Goal: Information Seeking & Learning: Learn about a topic

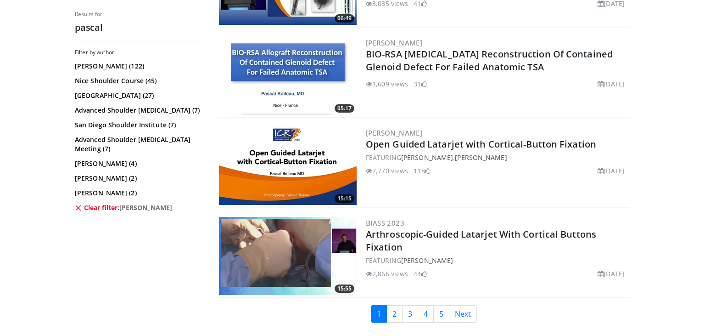
scroll to position [2182, 0]
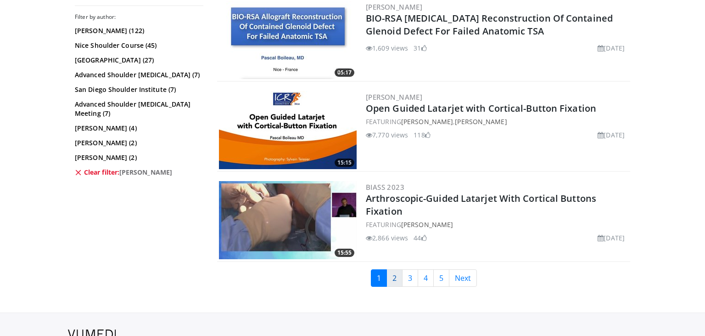
click at [392, 269] on link "2" at bounding box center [395, 277] width 16 height 17
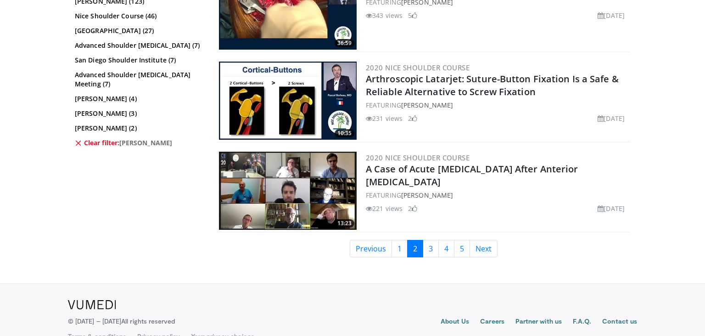
scroll to position [2325, 0]
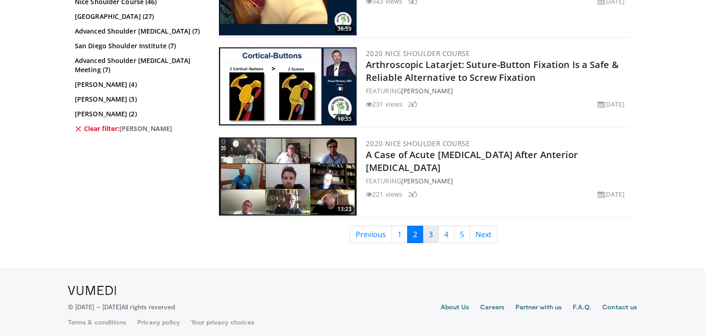
click at [426, 226] on link "3" at bounding box center [431, 233] width 16 height 17
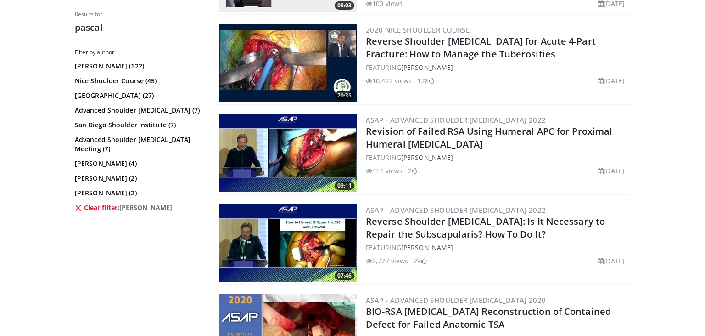
scroll to position [2279, 0]
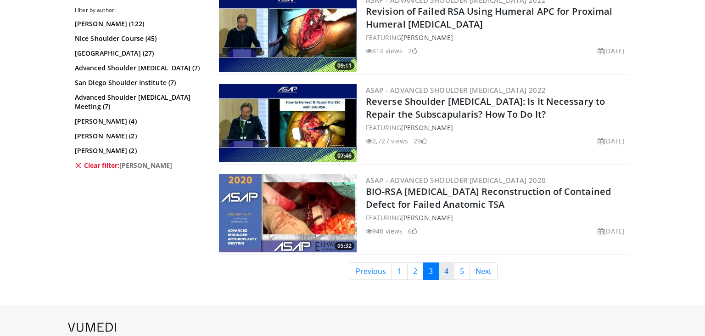
click at [447, 265] on link "4" at bounding box center [446, 270] width 16 height 17
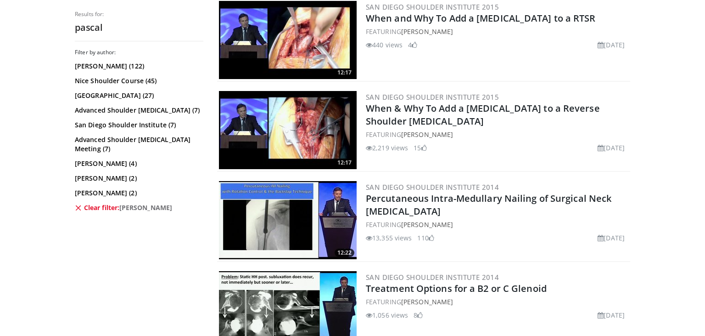
scroll to position [2315, 0]
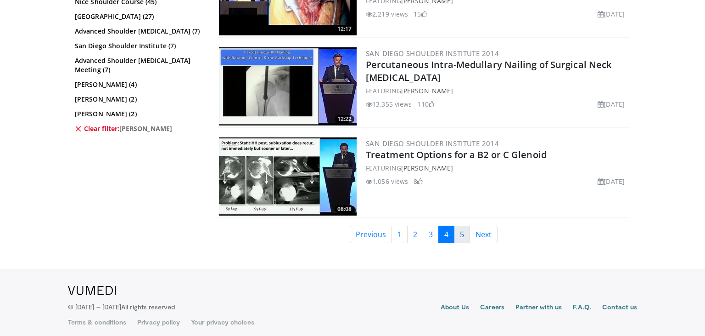
click at [456, 226] on link "5" at bounding box center [462, 233] width 16 height 17
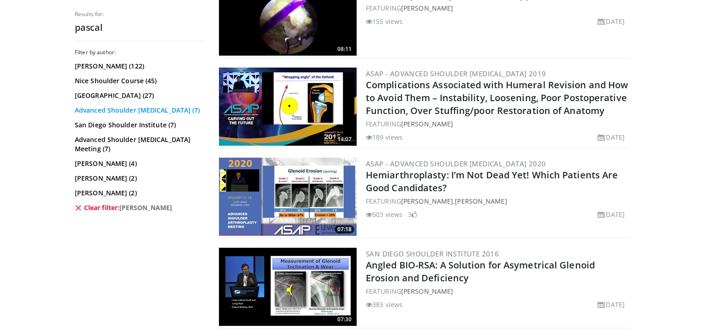
scroll to position [834, 0]
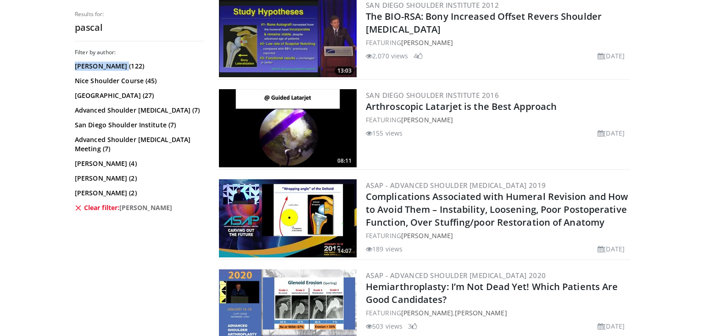
drag, startPoint x: 72, startPoint y: 63, endPoint x: 120, endPoint y: 62, distance: 48.7
copy link "[PERSON_NAME]"
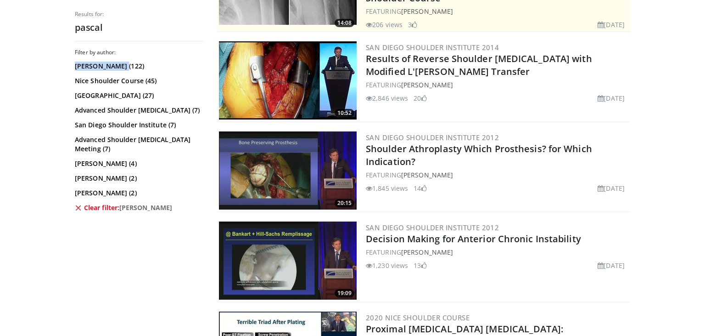
scroll to position [0, 0]
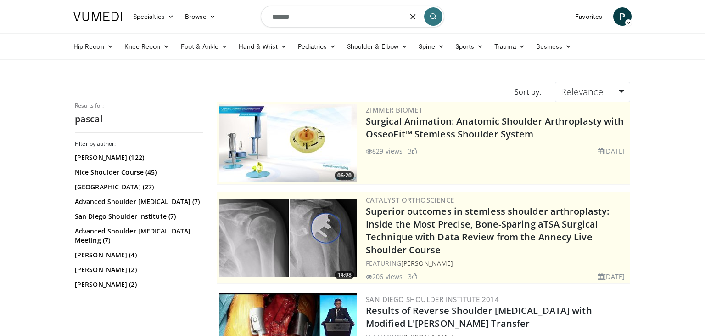
click at [311, 16] on input "******" at bounding box center [353, 17] width 184 height 22
type input "*"
paste input "**********"
type input "**********"
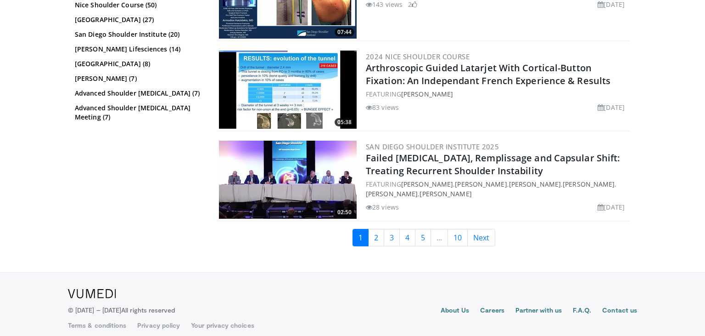
scroll to position [2315, 0]
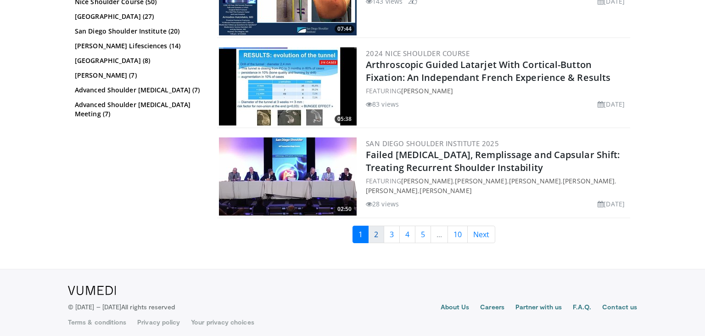
click at [375, 225] on link "2" at bounding box center [376, 233] width 16 height 17
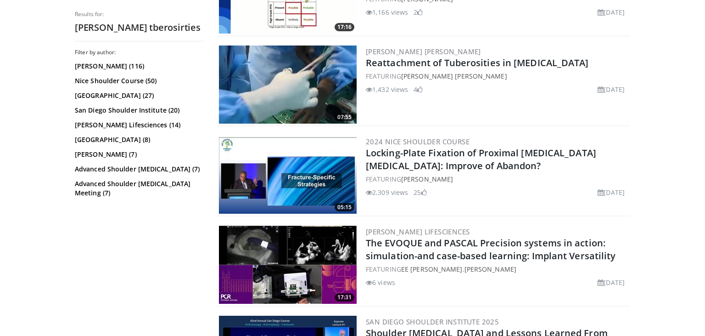
scroll to position [533, 0]
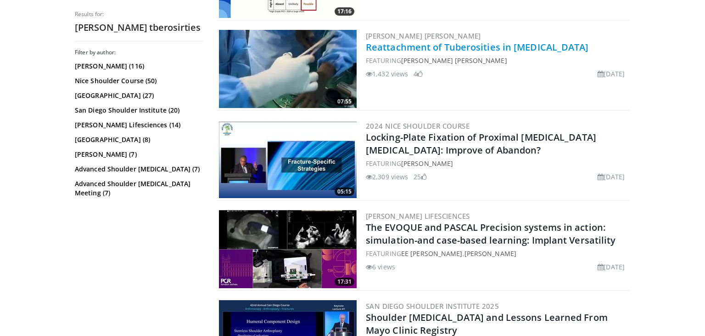
click at [465, 45] on link "Reattachment of Tuberosities in [MEDICAL_DATA]" at bounding box center [477, 47] width 223 height 12
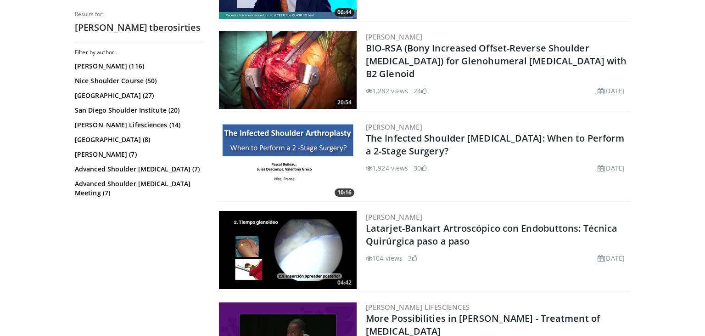
scroll to position [1794, 0]
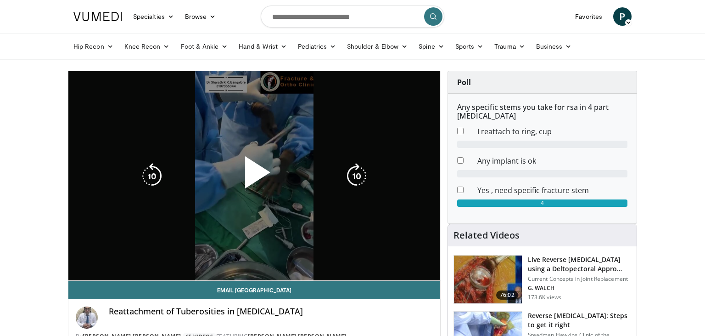
click at [254, 176] on span "Video Player" at bounding box center [254, 176] width 0 height 0
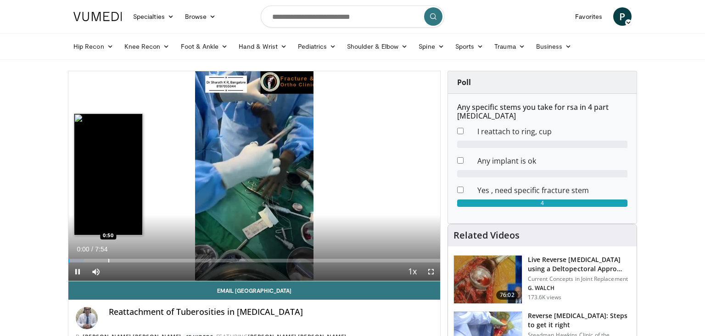
click at [108, 260] on div "Progress Bar" at bounding box center [108, 260] width 1 height 4
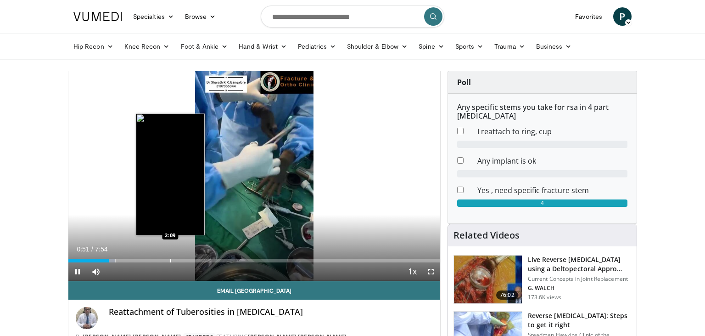
click at [170, 257] on div "Loaded : 12.66% 0:51 2:09" at bounding box center [254, 257] width 372 height 9
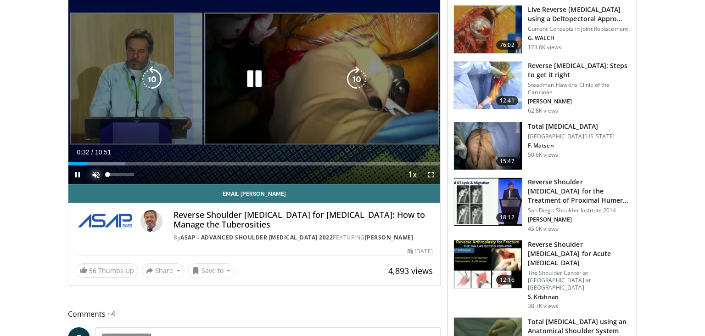
click at [96, 179] on span "Video Player" at bounding box center [96, 174] width 18 height 18
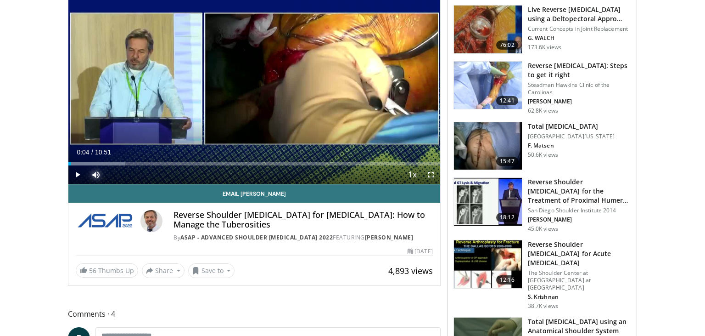
drag, startPoint x: 87, startPoint y: 165, endPoint x: 58, endPoint y: 182, distance: 33.8
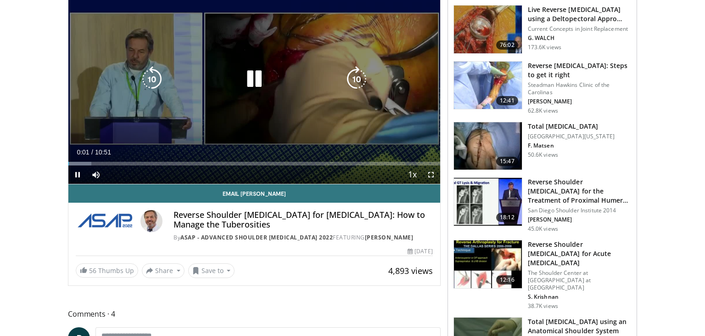
drag, startPoint x: 254, startPoint y: 65, endPoint x: 294, endPoint y: 54, distance: 41.4
click at [254, 65] on div "10 seconds Tap to unmute" at bounding box center [254, 78] width 372 height 209
